Goal: Complete application form: Complete application form

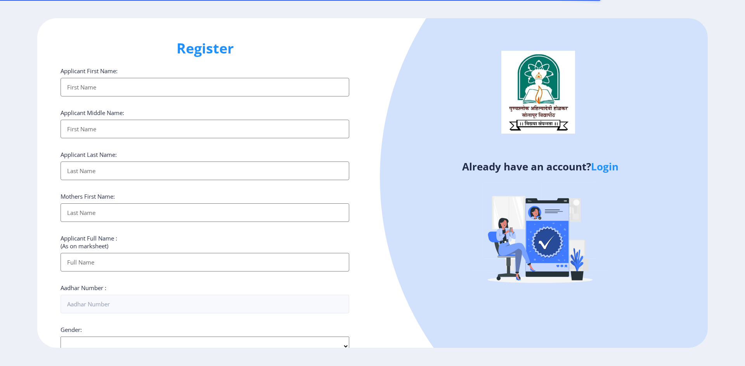
select select
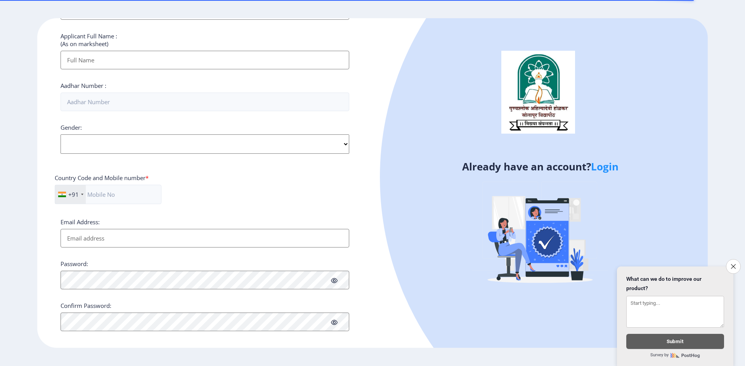
scroll to position [210, 0]
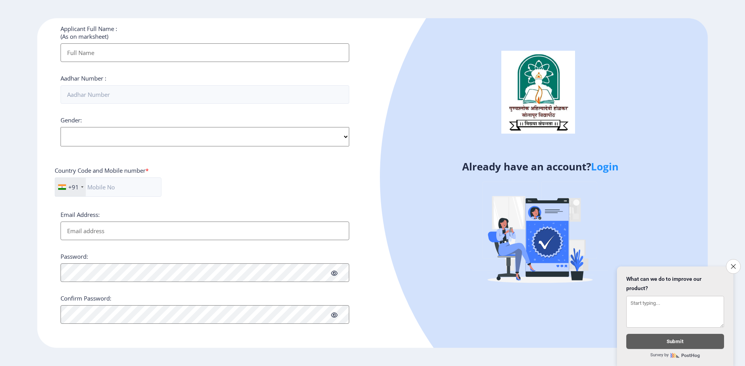
click at [602, 167] on link "Login" at bounding box center [605, 167] width 28 height 14
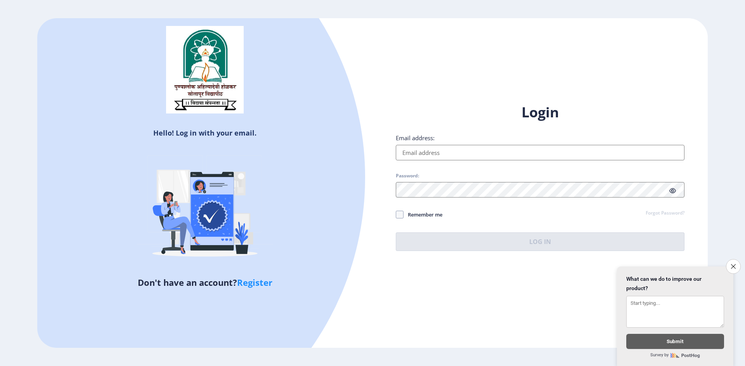
select select
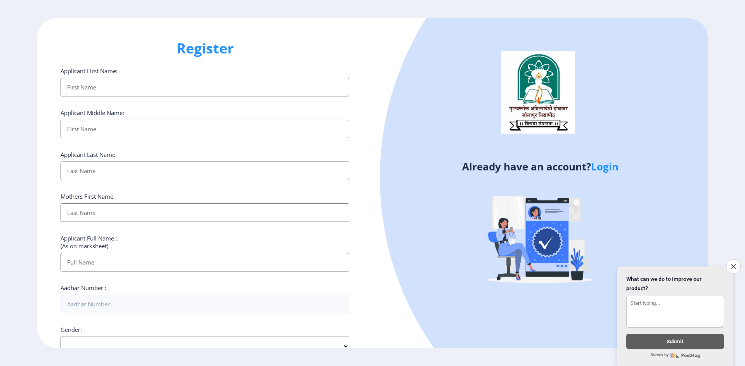
click at [111, 95] on input "Applicant First Name:" at bounding box center [204, 87] width 289 height 19
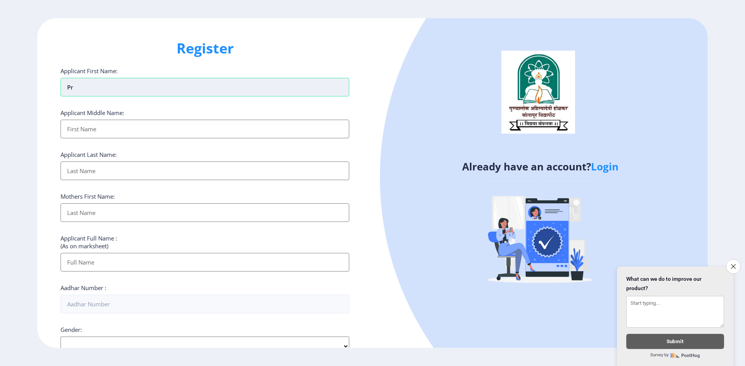
type input "p"
type input "PRASHANT"
type input "BHARAT"
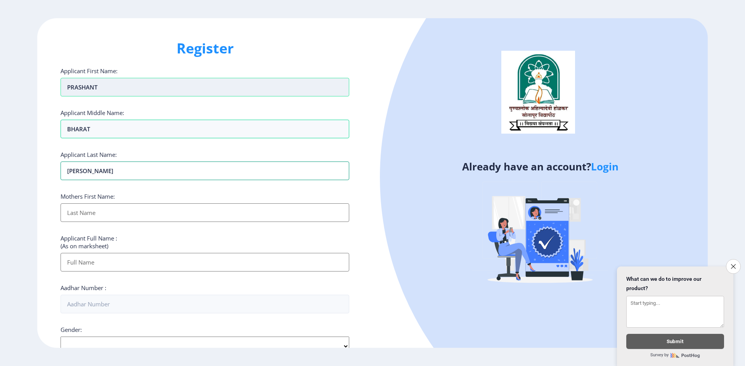
type input "[PERSON_NAME]"
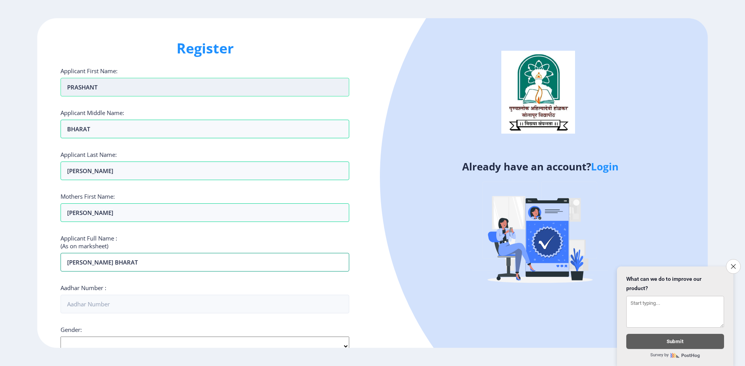
type input "[PERSON_NAME] BHARAT"
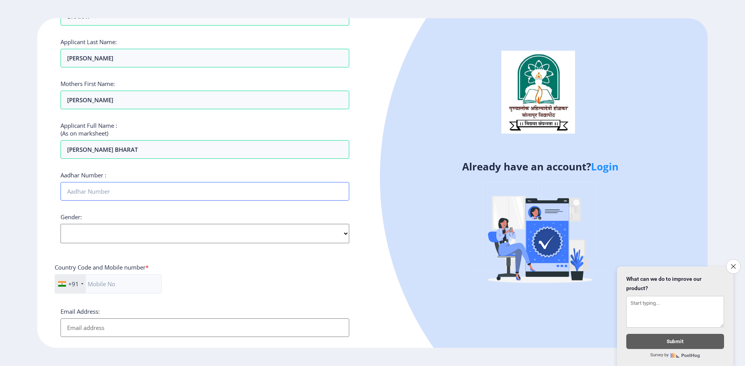
scroll to position [116, 0]
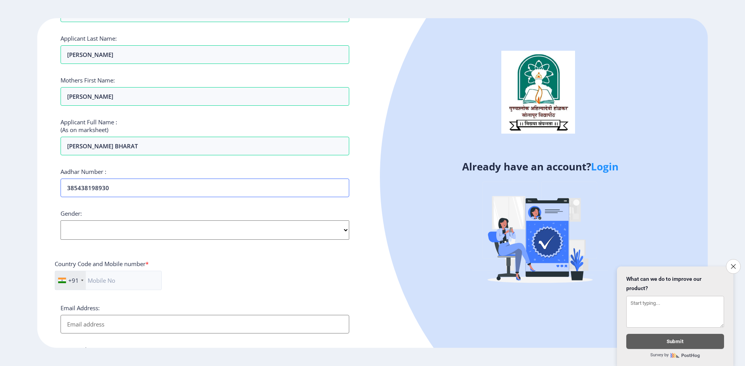
type input "385438198930"
click at [107, 235] on select "Select Gender [DEMOGRAPHIC_DATA] [DEMOGRAPHIC_DATA] Other" at bounding box center [204, 230] width 289 height 19
click at [60, 221] on select "Select Gender [DEMOGRAPHIC_DATA] [DEMOGRAPHIC_DATA] Other" at bounding box center [204, 230] width 289 height 19
drag, startPoint x: 81, startPoint y: 235, endPoint x: 78, endPoint y: 240, distance: 5.7
click at [81, 235] on select "Select Gender [DEMOGRAPHIC_DATA] [DEMOGRAPHIC_DATA] Other" at bounding box center [204, 230] width 289 height 19
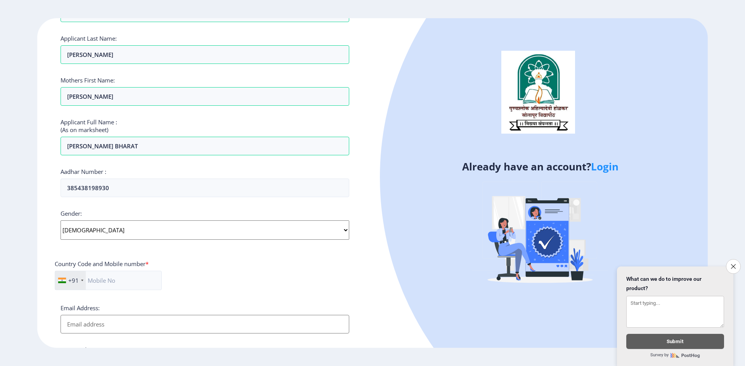
select select "[DEMOGRAPHIC_DATA]"
click at [60, 221] on select "Select Gender [DEMOGRAPHIC_DATA] [DEMOGRAPHIC_DATA] Other" at bounding box center [204, 230] width 289 height 19
click at [109, 286] on input "text" at bounding box center [108, 280] width 107 height 19
type input "7038708256"
click at [121, 329] on input "Email Address:" at bounding box center [204, 324] width 289 height 19
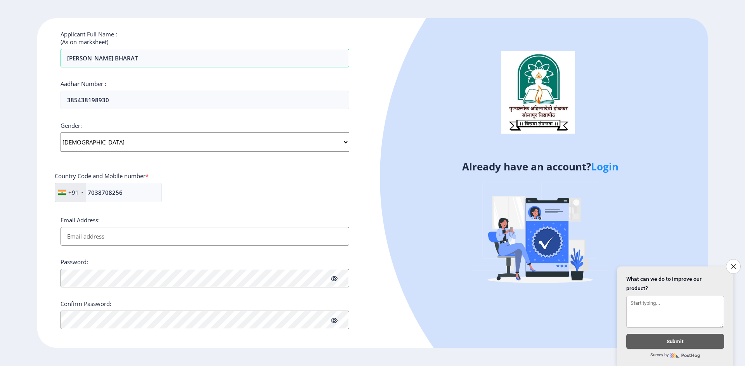
scroll to position [210, 0]
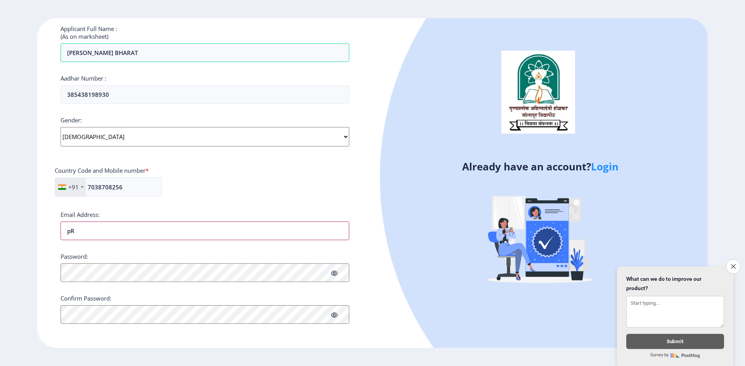
type input "p"
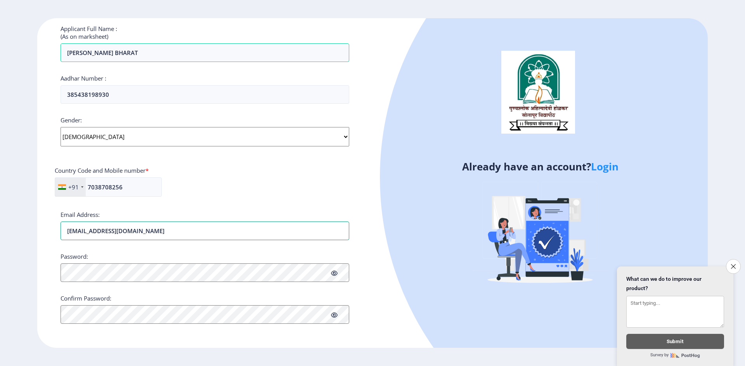
type input "[EMAIL_ADDRESS][DOMAIN_NAME]"
click at [335, 276] on span at bounding box center [334, 274] width 7 height 8
click at [334, 315] on icon at bounding box center [334, 316] width 7 height 6
click at [333, 274] on icon at bounding box center [334, 274] width 7 height 6
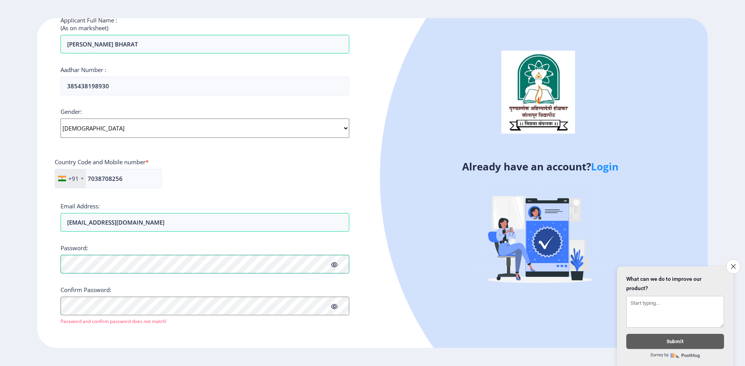
scroll to position [219, 0]
click at [205, 296] on div "Confirm Password: Password and confirm password does not match!" at bounding box center [204, 304] width 289 height 39
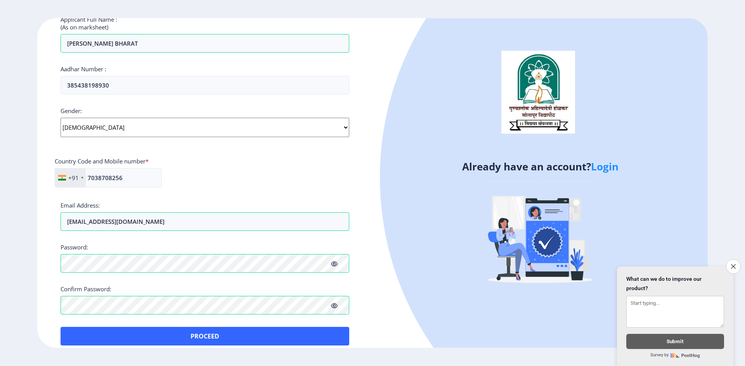
drag, startPoint x: 428, startPoint y: 295, endPoint x: 411, endPoint y: 290, distance: 17.7
click at [428, 295] on div at bounding box center [678, 178] width 596 height 596
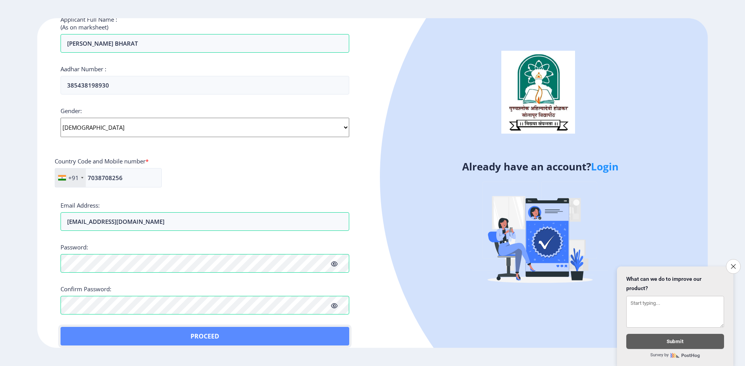
click at [328, 333] on button "Proceed" at bounding box center [204, 336] width 289 height 19
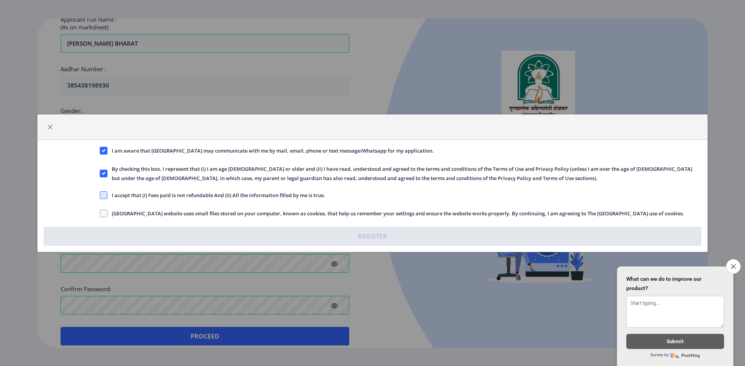
click at [105, 193] on span at bounding box center [104, 196] width 8 height 8
click at [100, 195] on input "I accept that (I) Fees paid is not refundable And (II) All the information fill…" at bounding box center [100, 195] width 0 height 0
checkbox input "true"
click at [104, 211] on span at bounding box center [104, 214] width 8 height 8
click at [100, 213] on input "[GEOGRAPHIC_DATA] website uses small files stored on your computer, known as co…" at bounding box center [100, 213] width 0 height 0
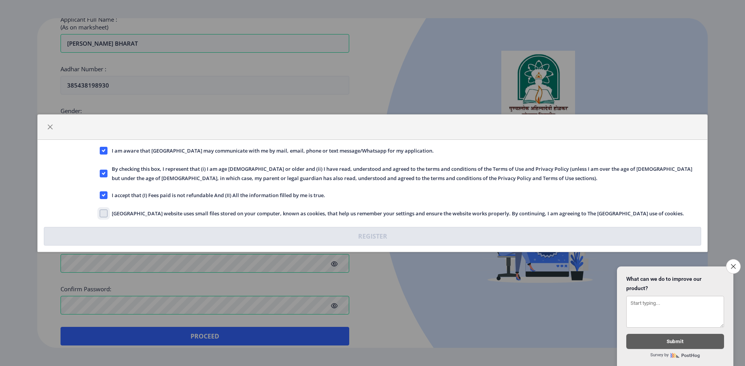
checkbox input "true"
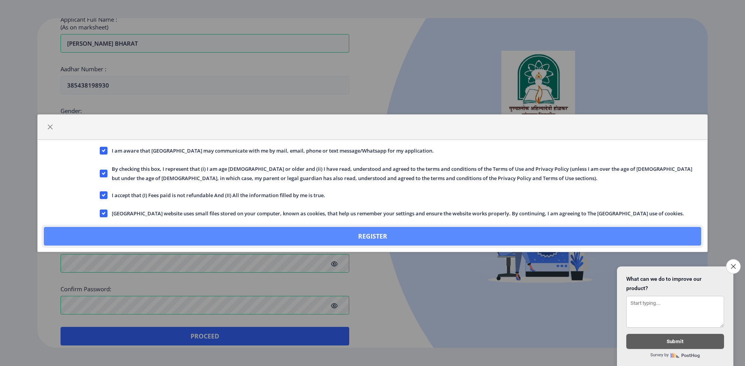
click at [143, 235] on button "Register" at bounding box center [372, 236] width 657 height 19
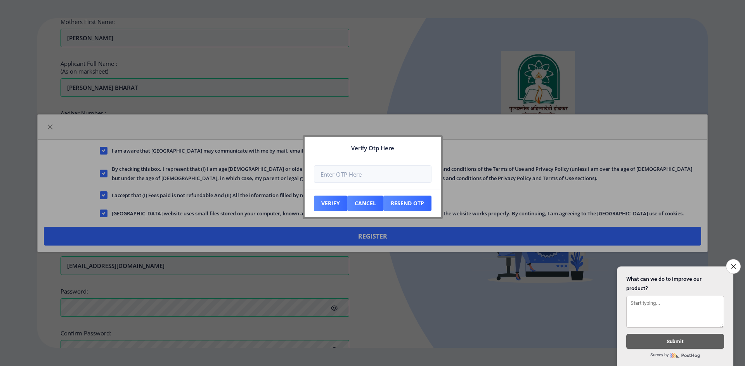
scroll to position [263, 0]
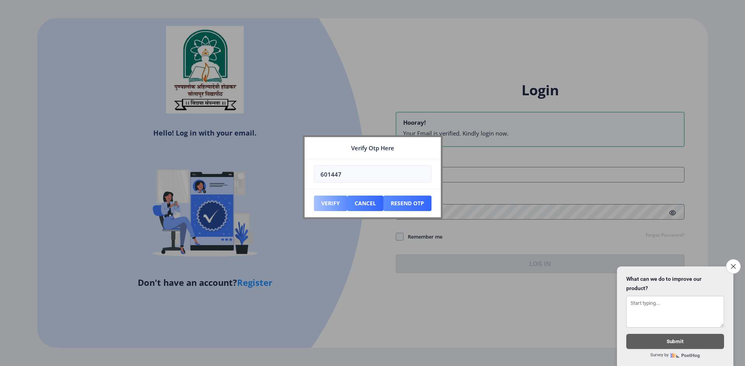
type input "601447"
click at [330, 202] on button "Verify" at bounding box center [330, 204] width 33 height 16
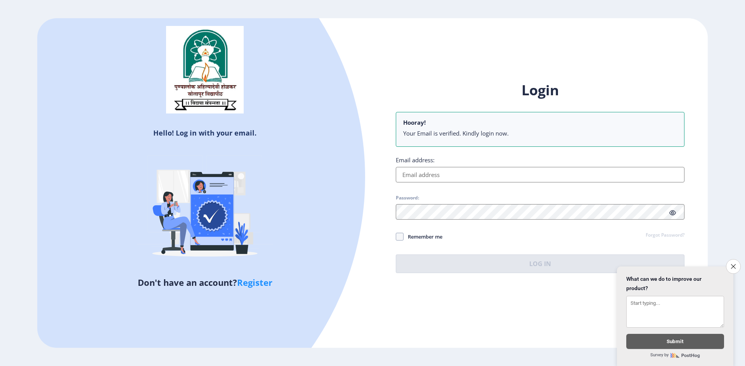
click at [498, 179] on input "Email address:" at bounding box center [540, 175] width 289 height 16
type input "[EMAIL_ADDRESS][DOMAIN_NAME]"
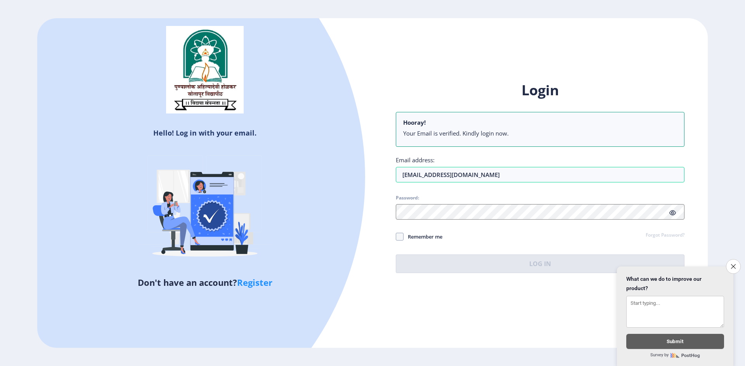
click at [482, 220] on div "Login Hooray! Your Email is verified. Kindly login now. Email address: [EMAIL_A…" at bounding box center [540, 177] width 289 height 192
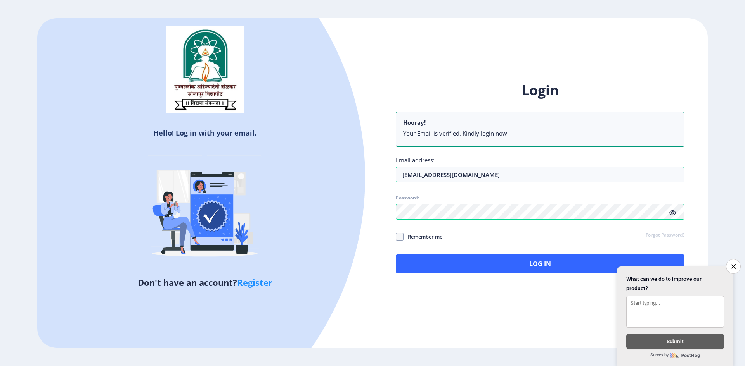
click at [672, 212] on icon at bounding box center [672, 213] width 7 height 6
click at [415, 253] on div "Login Hooray! Your Email is verified. Kindly login now. Email address: [EMAIL_A…" at bounding box center [540, 177] width 289 height 192
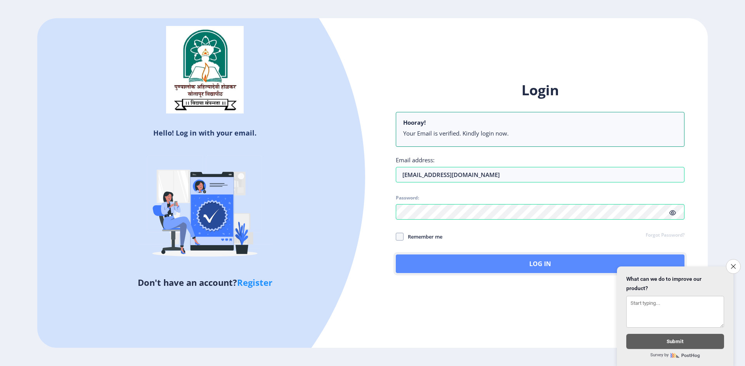
click at [425, 263] on button "Log In" at bounding box center [540, 264] width 289 height 19
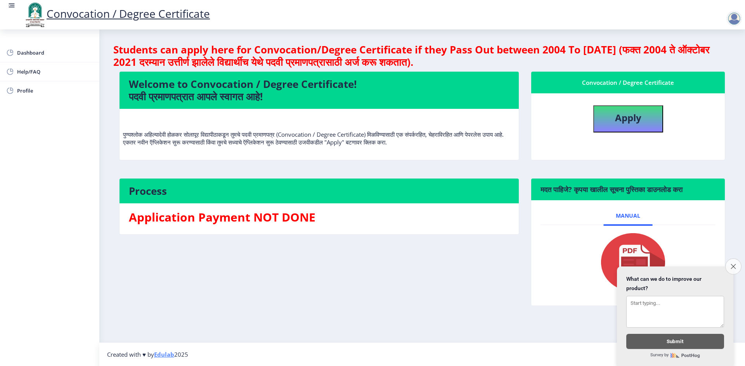
click at [732, 264] on icon "Close survey" at bounding box center [732, 266] width 5 height 5
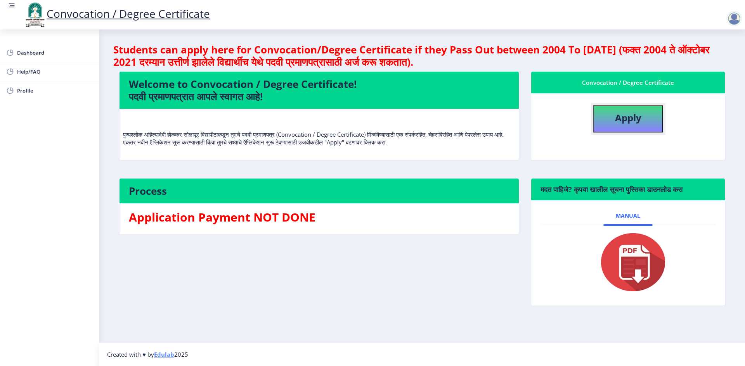
click at [642, 117] on button "Apply" at bounding box center [628, 118] width 70 height 27
select select
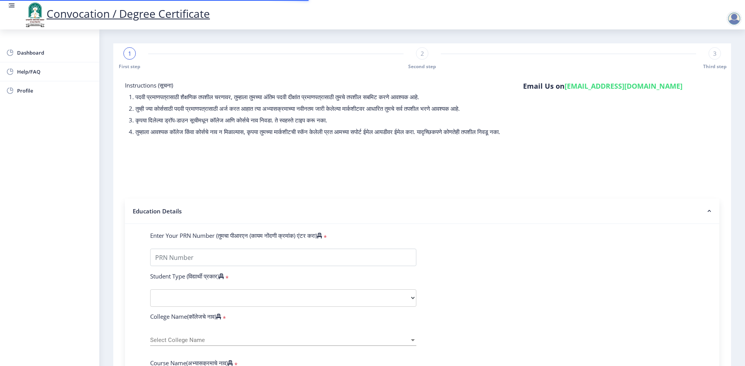
scroll to position [39, 0]
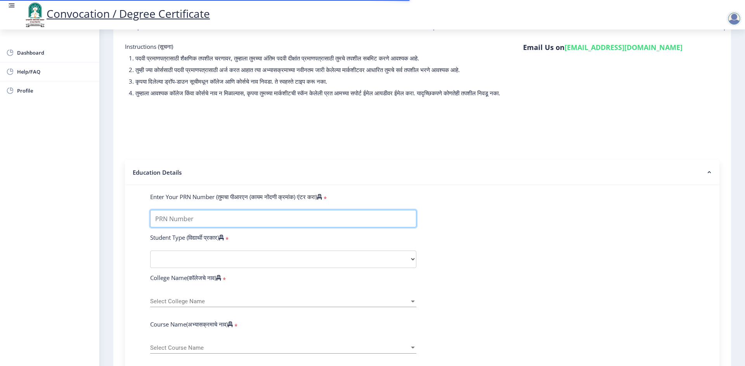
click at [234, 223] on input "Enter Your PRN Number (तुमचा पीआरएन (कायम नोंदणी क्रमांक) एंटर करा)" at bounding box center [283, 218] width 266 height 17
type input "2015032500170733"
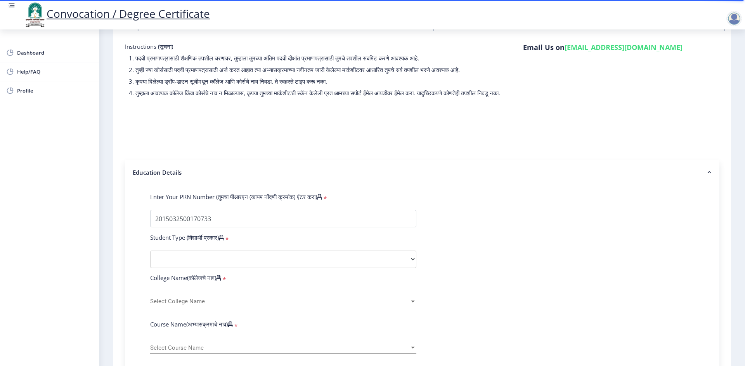
click at [325, 268] on select "Select Student Type Regular External" at bounding box center [283, 259] width 266 height 17
select select "Regular"
click at [150, 258] on select "Select Student Type Regular External" at bounding box center [283, 259] width 266 height 17
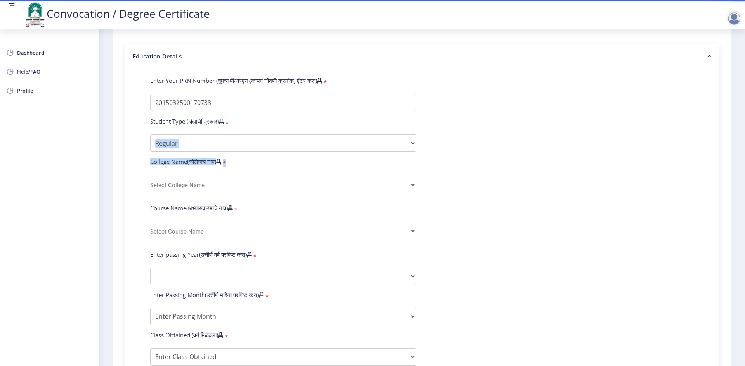
click at [594, 145] on form "Enter Your PRN Number (तुमचा पीआरएन (कायम नोंदणी क्रमांक) एंटर करा) * Student T…" at bounding box center [421, 282] width 555 height 411
click at [420, 193] on div "Select College Name Select College Name" at bounding box center [283, 187] width 278 height 24
click at [414, 189] on div at bounding box center [412, 185] width 7 height 7
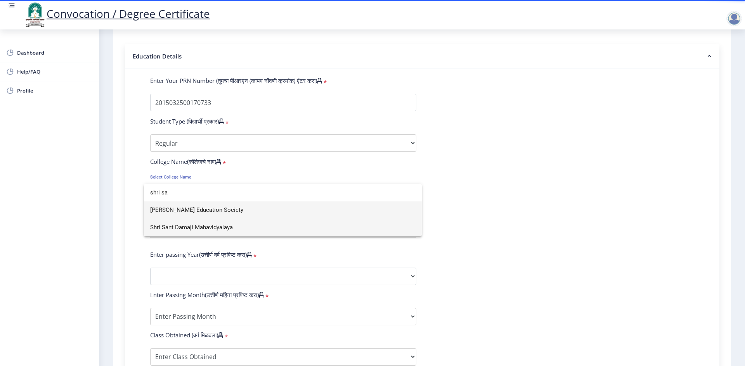
type input "shri sa"
click at [285, 227] on span "Shri Sant Damaji Mahavidyalaya" at bounding box center [282, 227] width 265 height 17
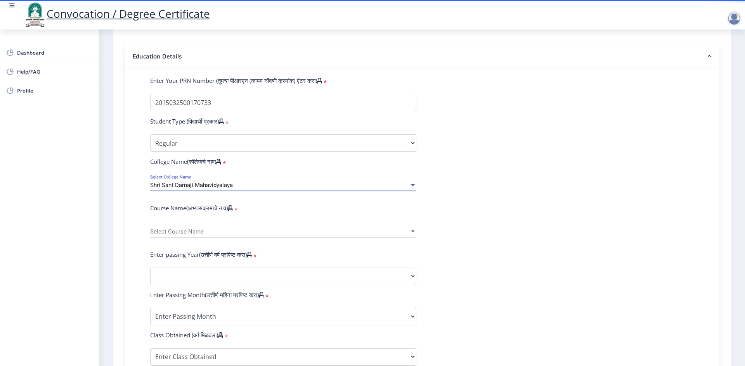
click at [364, 238] on div "Select Course Name Select Course Name" at bounding box center [283, 229] width 266 height 16
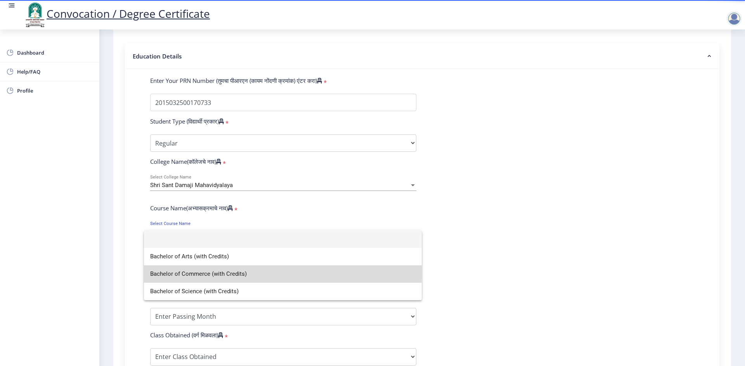
click at [240, 273] on span "Bachelor of Commerce (with Credits)" at bounding box center [282, 274] width 265 height 17
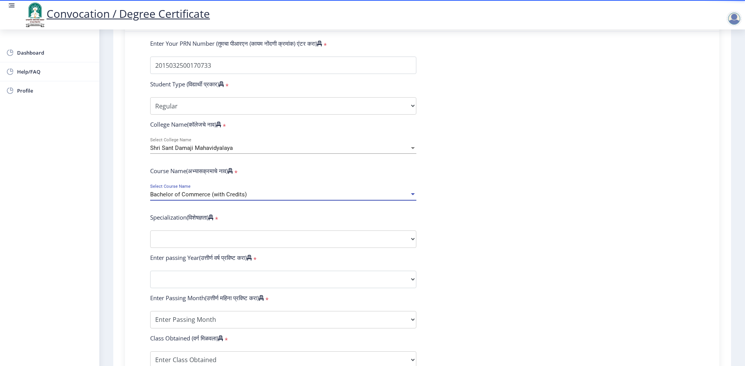
scroll to position [233, 0]
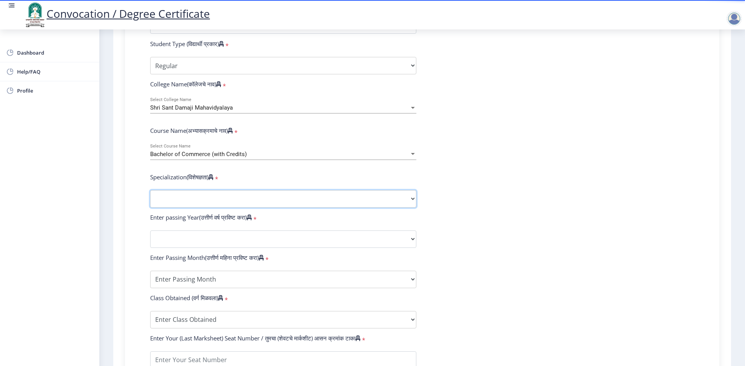
click at [404, 202] on select "Specialization Banking Advanced Accountancy Advanced Banking Advanced Cost Acco…" at bounding box center [283, 198] width 266 height 17
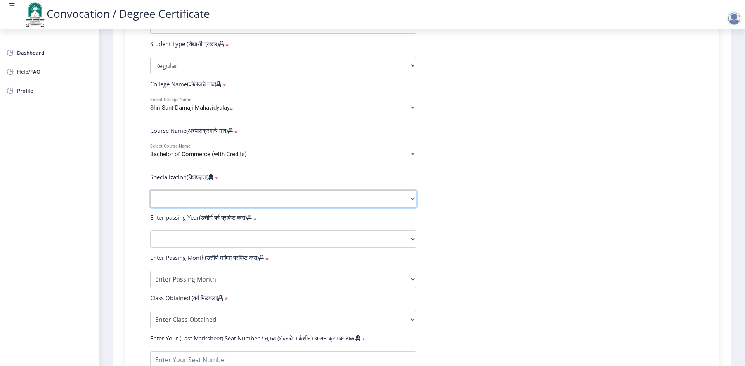
select select "Advanced Accountancy"
click at [150, 198] on select "Specialization Banking Advanced Accountancy Advanced Banking Advanced Cost Acco…" at bounding box center [283, 198] width 266 height 17
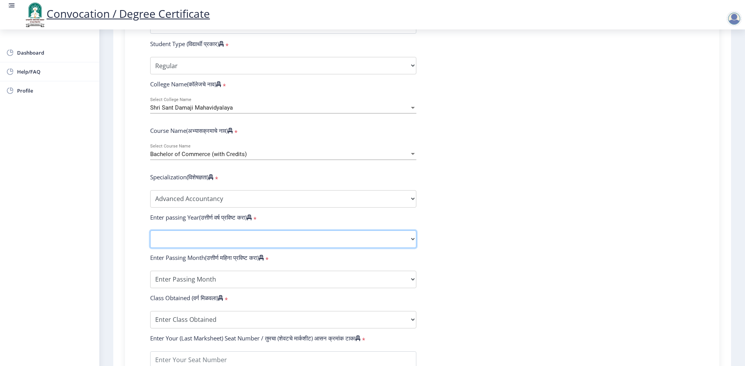
click at [232, 248] on select "2025 2024 2023 2022 2021 2020 2019 2018 2017 2016 2015 2014 2013 2012 2011 2010…" at bounding box center [283, 239] width 266 height 17
select select "2019"
click at [150, 238] on select "2025 2024 2023 2022 2021 2020 2019 2018 2017 2016 2015 2014 2013 2012 2011 2010…" at bounding box center [283, 239] width 266 height 17
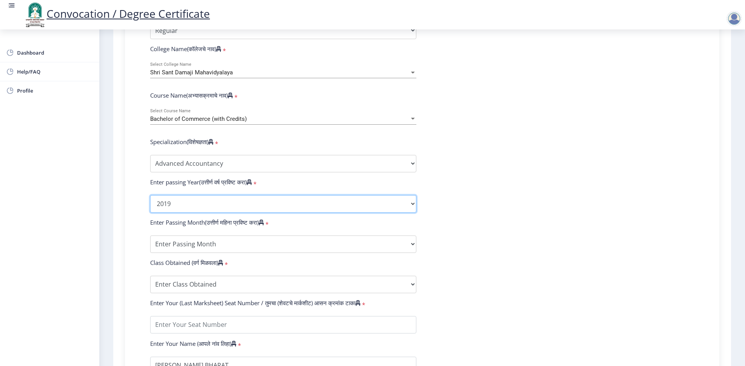
scroll to position [310, 0]
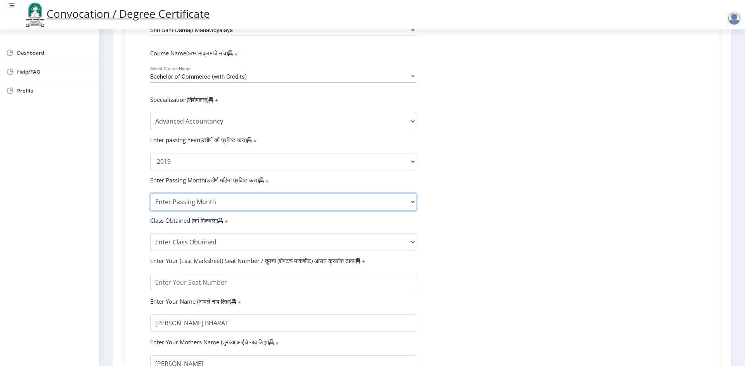
click at [402, 204] on select "Enter Passing Month March April May October November December" at bounding box center [283, 202] width 266 height 17
select select "May"
click at [150, 201] on select "Enter Passing Month March April May October November December" at bounding box center [283, 202] width 266 height 17
click at [244, 251] on select "Enter Class Obtained FIRST CLASS WITH DISTINCTION FIRST CLASS HIGHER SECOND CLA…" at bounding box center [283, 242] width 266 height 17
select select "Grade B"
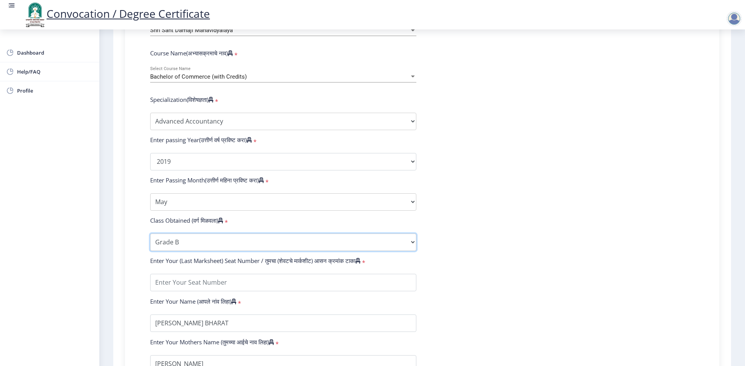
click at [150, 241] on select "Enter Class Obtained FIRST CLASS WITH DISTINCTION FIRST CLASS HIGHER SECOND CLA…" at bounding box center [283, 242] width 266 height 17
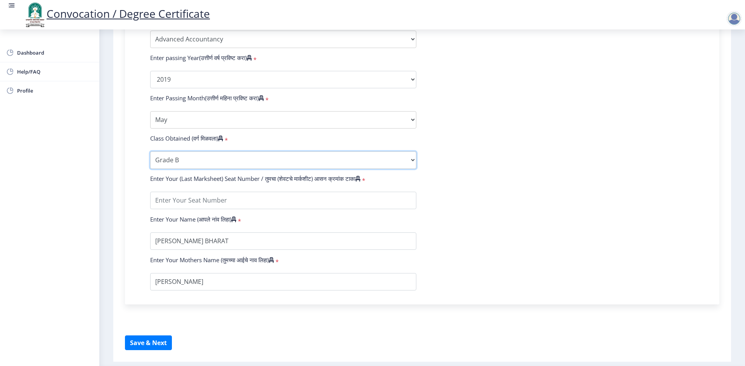
scroll to position [424, 0]
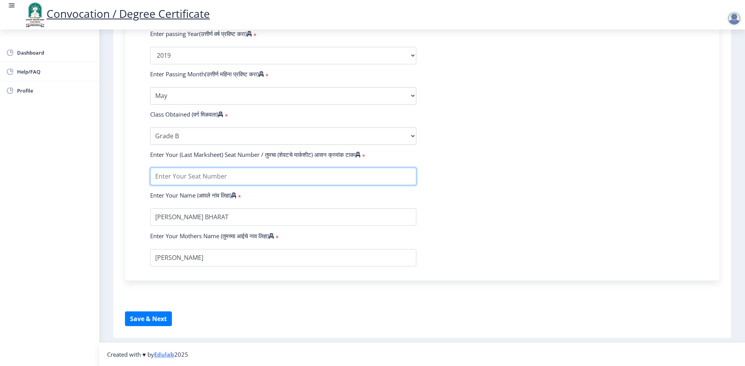
click at [229, 177] on input "textarea" at bounding box center [283, 176] width 266 height 17
type input "623419"
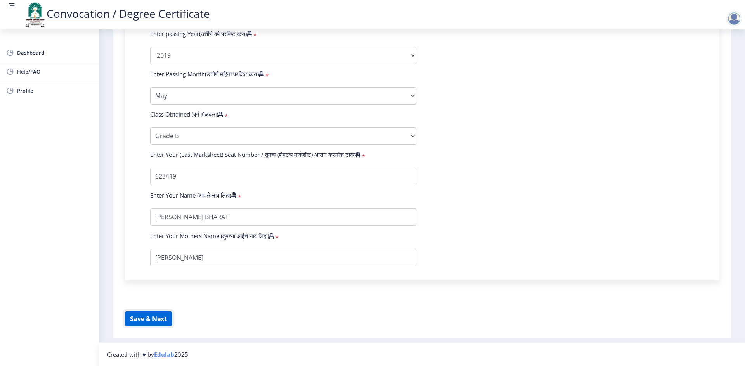
click at [165, 317] on button "Save & Next" at bounding box center [148, 319] width 47 height 15
select select
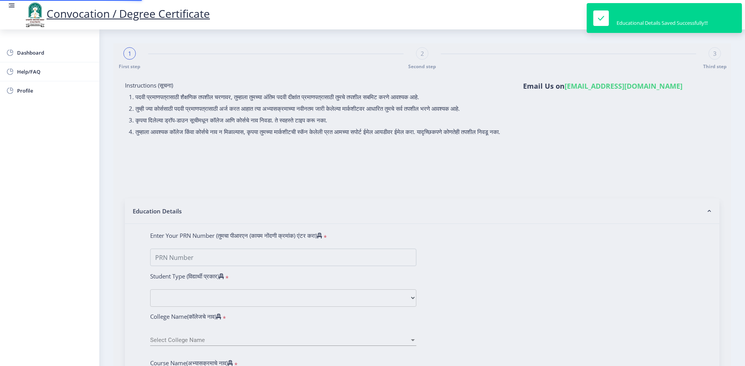
type input "2015032500170733"
select select "Regular"
select select "2019"
select select "May"
select select "Grade B"
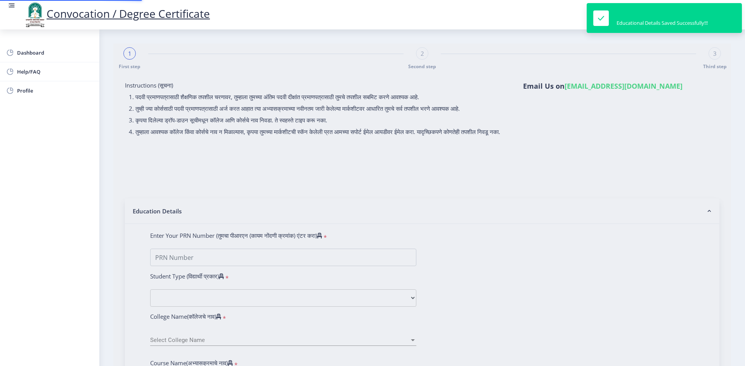
type input "623419"
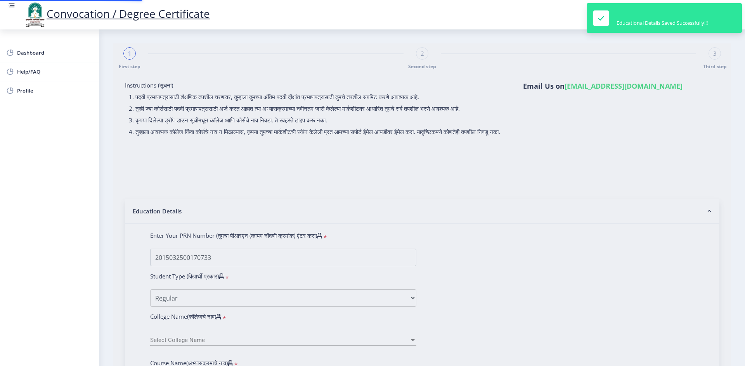
select select "Advanced Accountancy"
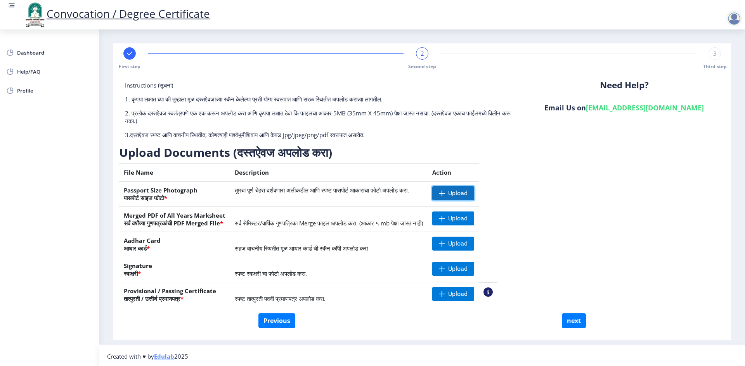
click at [474, 190] on span "Upload" at bounding box center [453, 194] width 42 height 14
click at [467, 220] on span "Upload" at bounding box center [457, 219] width 19 height 8
click at [467, 221] on span "Upload" at bounding box center [457, 219] width 19 height 8
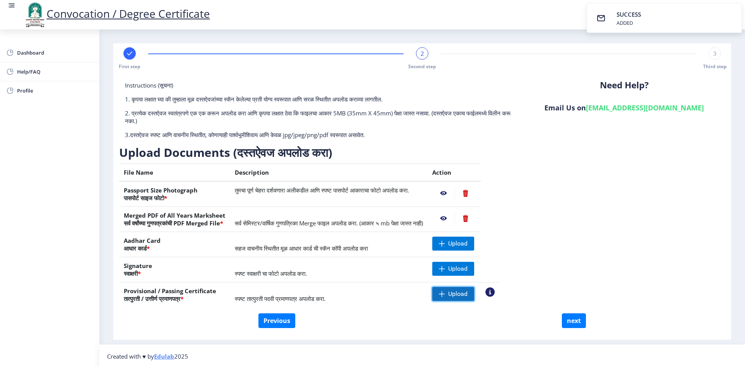
click at [445, 295] on span at bounding box center [442, 294] width 6 height 6
